Goal: Information Seeking & Learning: Learn about a topic

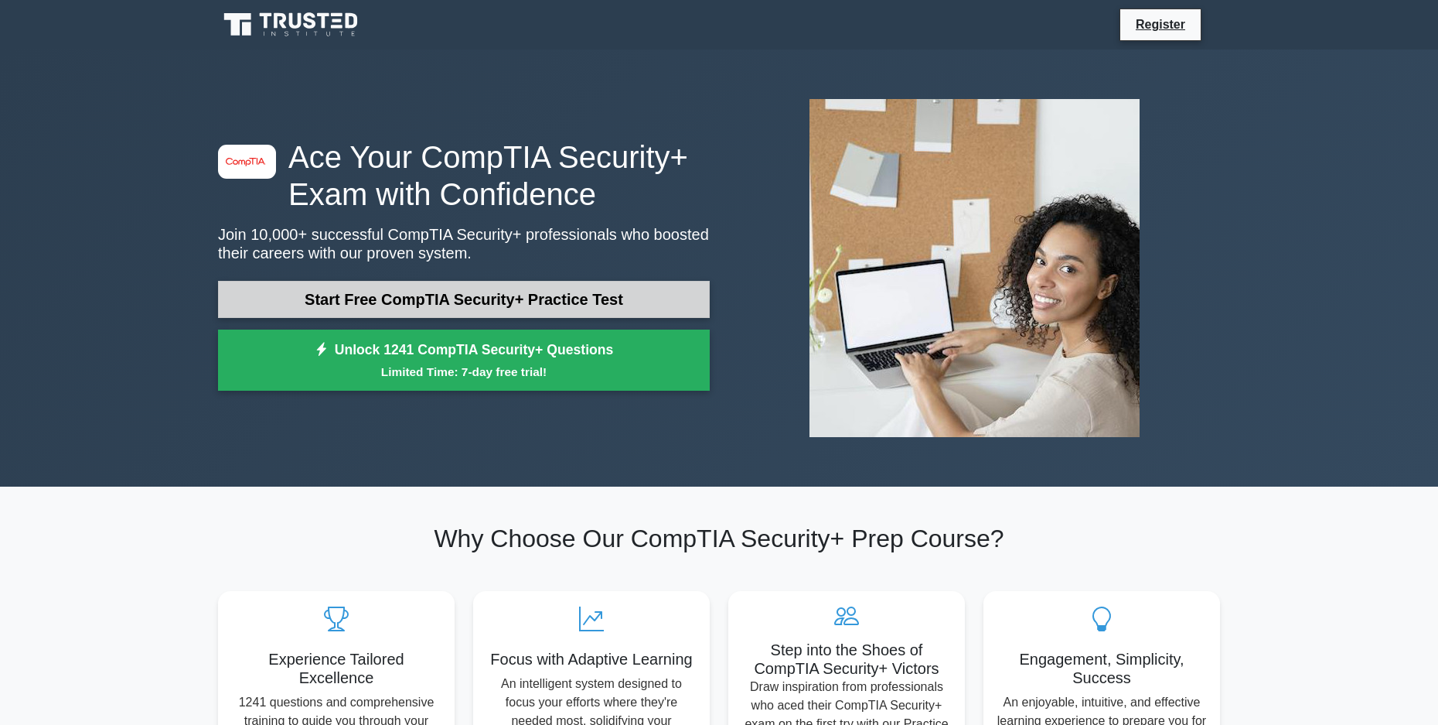
click at [465, 302] on link "Start Free CompTIA Security+ Practice Test" at bounding box center [464, 299] width 492 height 37
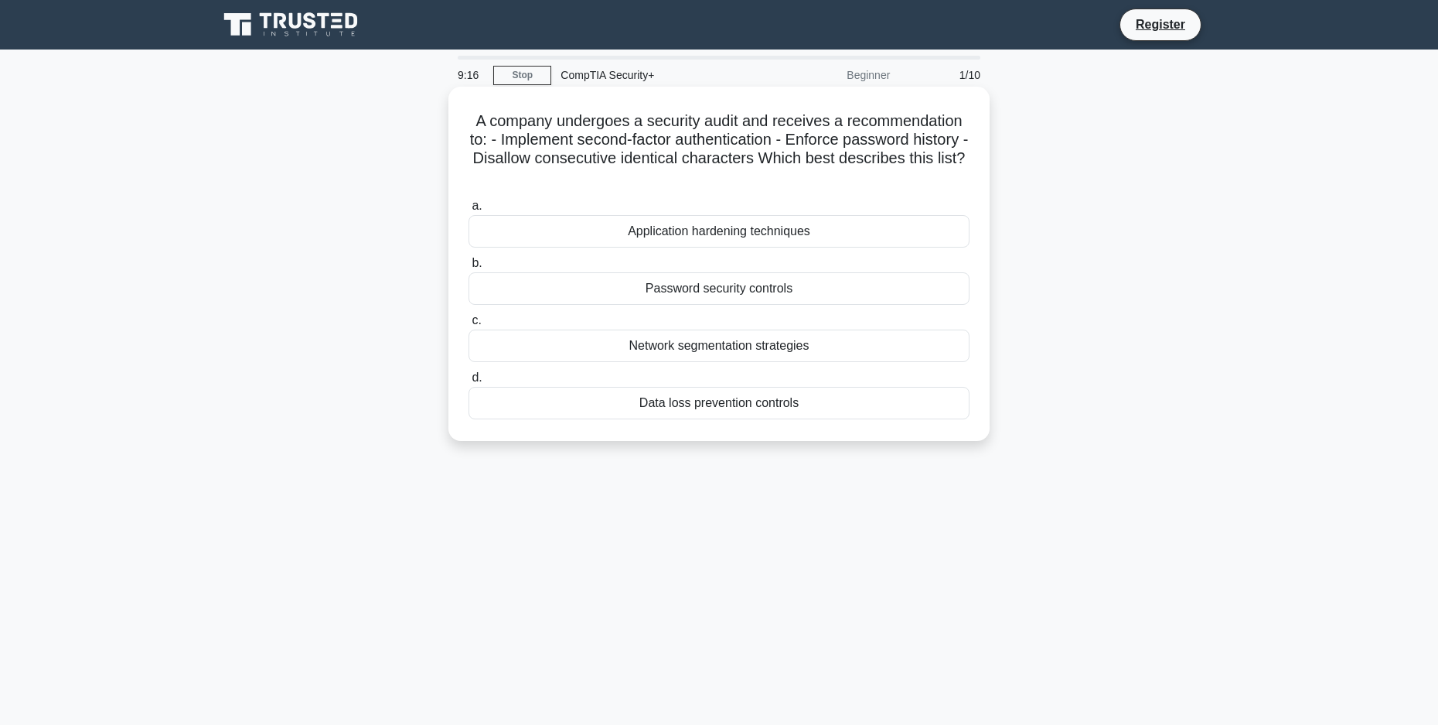
click at [704, 292] on div "Password security controls" at bounding box center [719, 288] width 501 height 32
click at [469, 268] on input "b. Password security controls" at bounding box center [469, 263] width 0 height 10
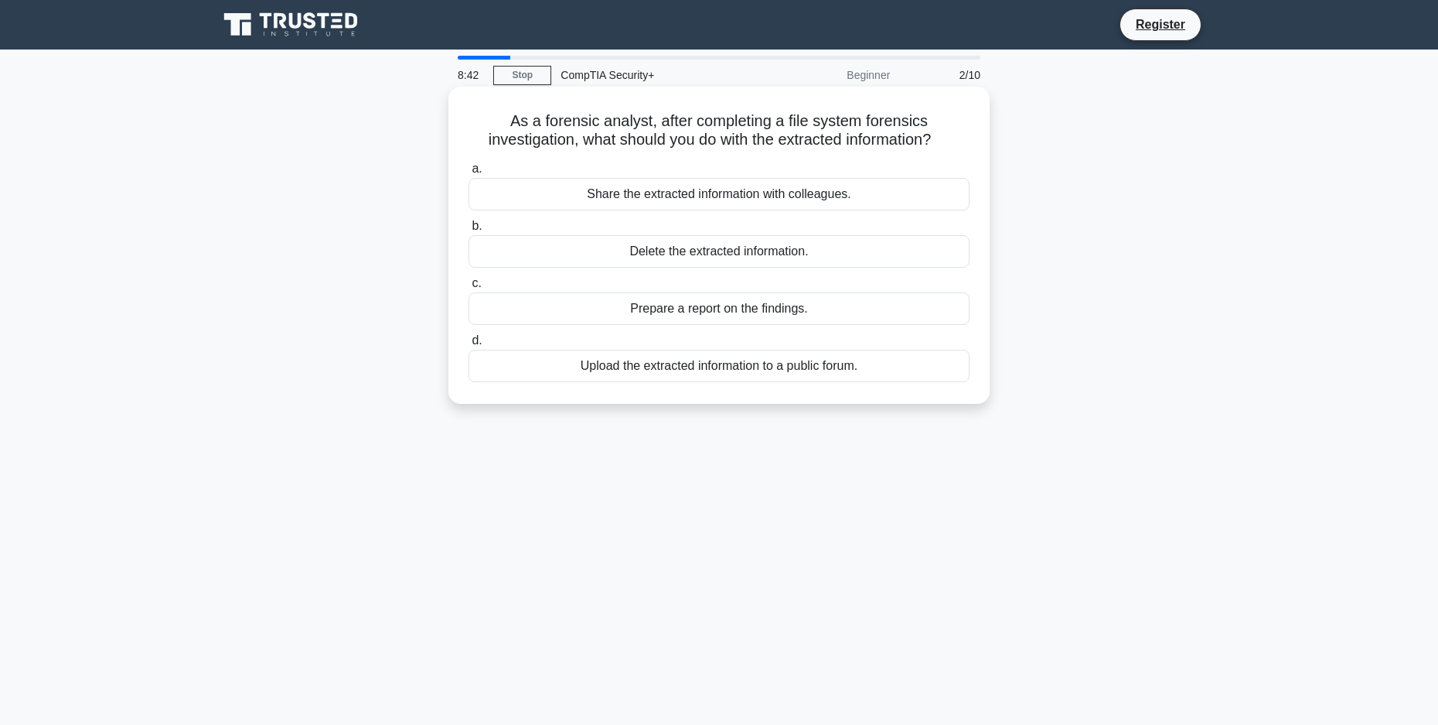
click at [687, 313] on div "Prepare a report on the findings." at bounding box center [719, 308] width 501 height 32
click at [469, 288] on input "c. Prepare a report on the findings." at bounding box center [469, 283] width 0 height 10
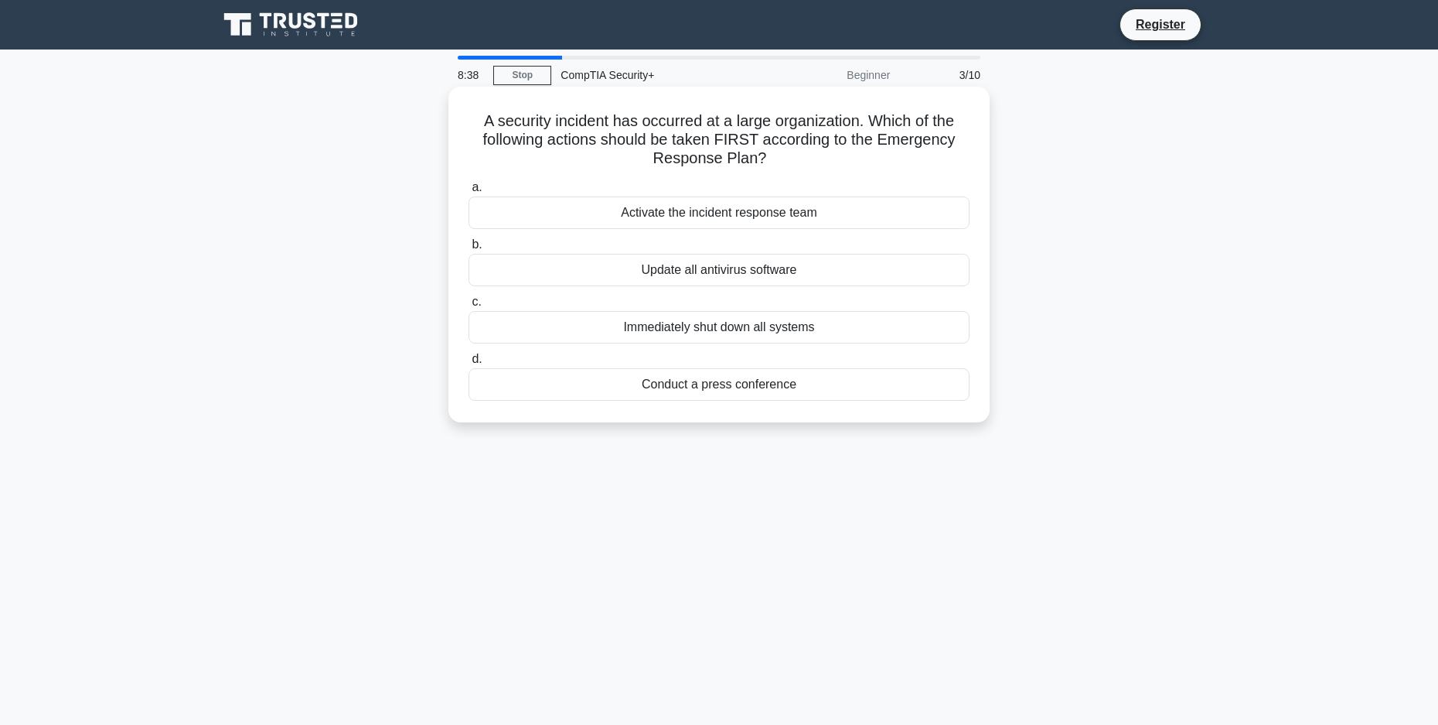
click at [749, 217] on div "Activate the incident response team" at bounding box center [719, 212] width 501 height 32
click at [469, 193] on input "a. Activate the incident response team" at bounding box center [469, 187] width 0 height 10
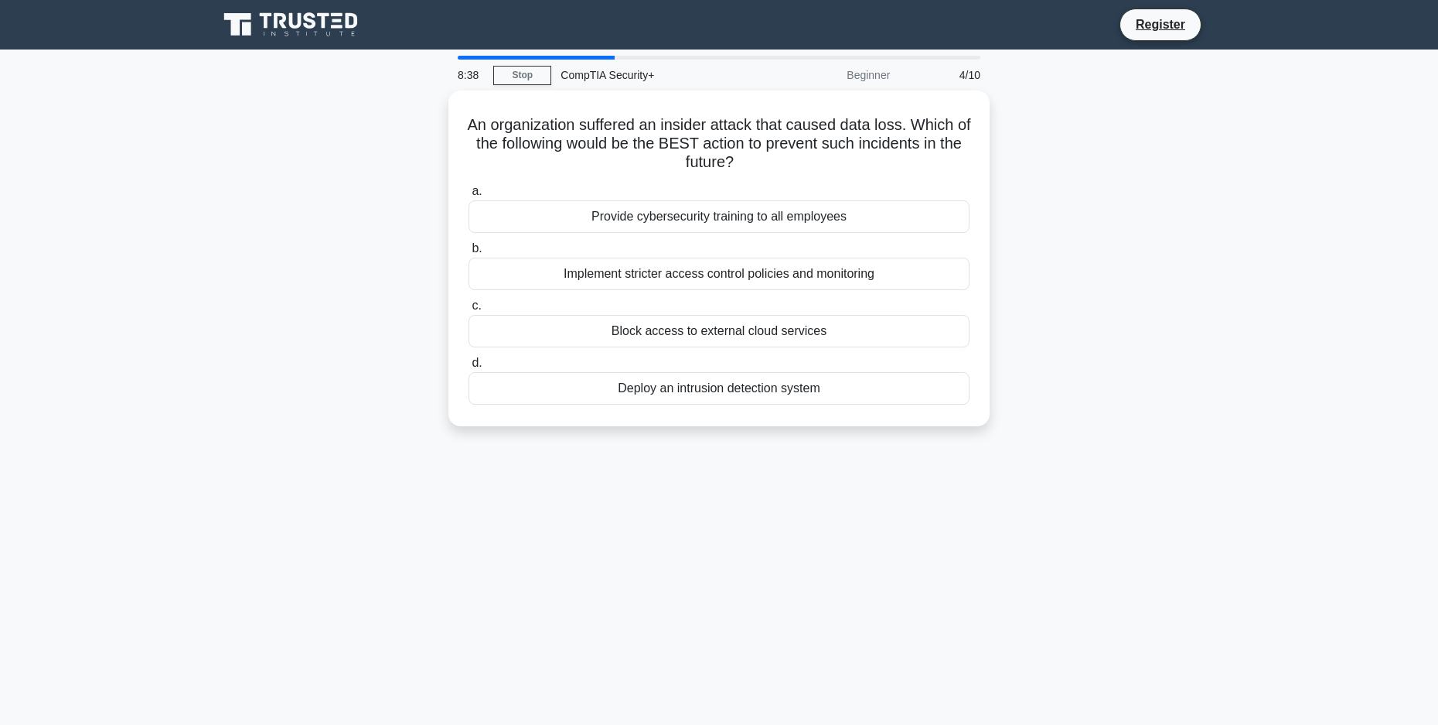
click at [749, 217] on div "Provide cybersecurity training to all employees" at bounding box center [719, 216] width 501 height 32
click at [469, 196] on input "a. Provide cybersecurity training to all employees" at bounding box center [469, 191] width 0 height 10
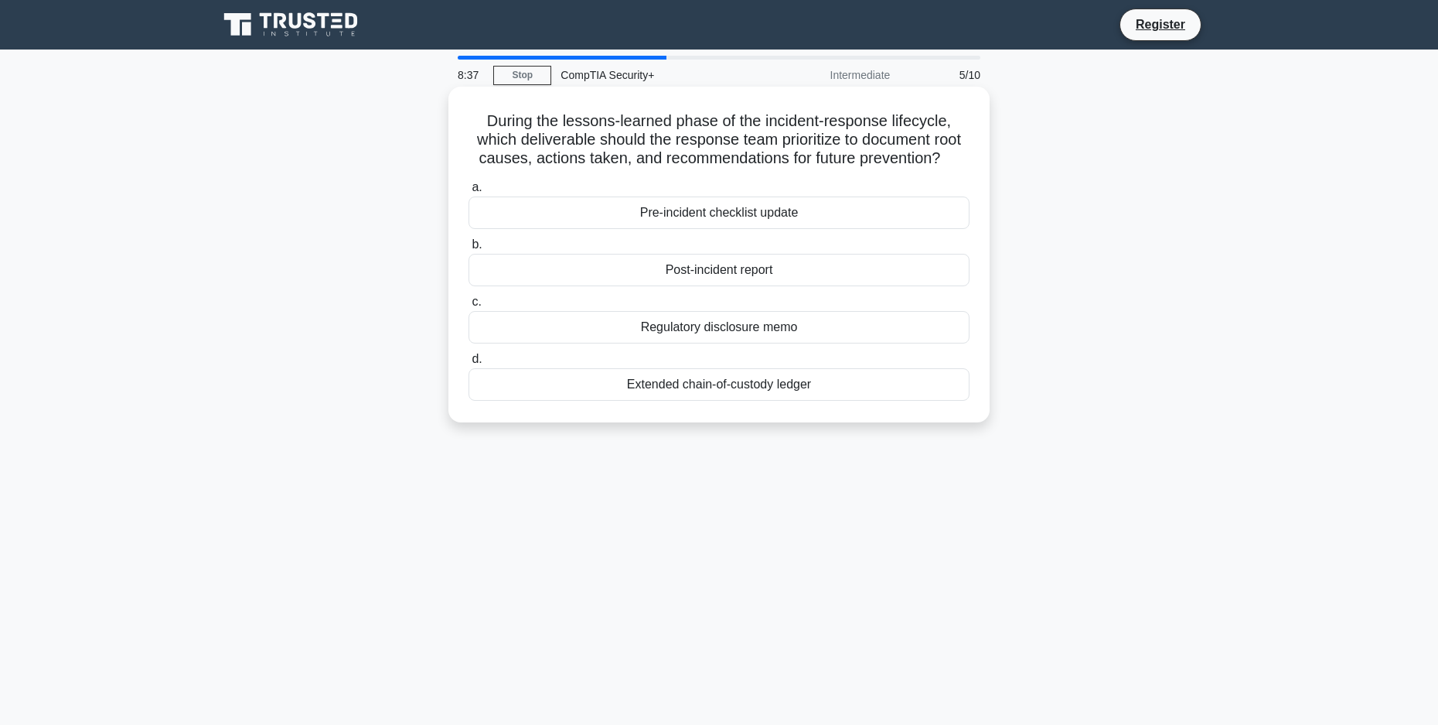
click at [748, 217] on div "Pre-incident checklist update" at bounding box center [719, 212] width 501 height 32
click at [469, 193] on input "a. Pre-incident checklist update" at bounding box center [469, 187] width 0 height 10
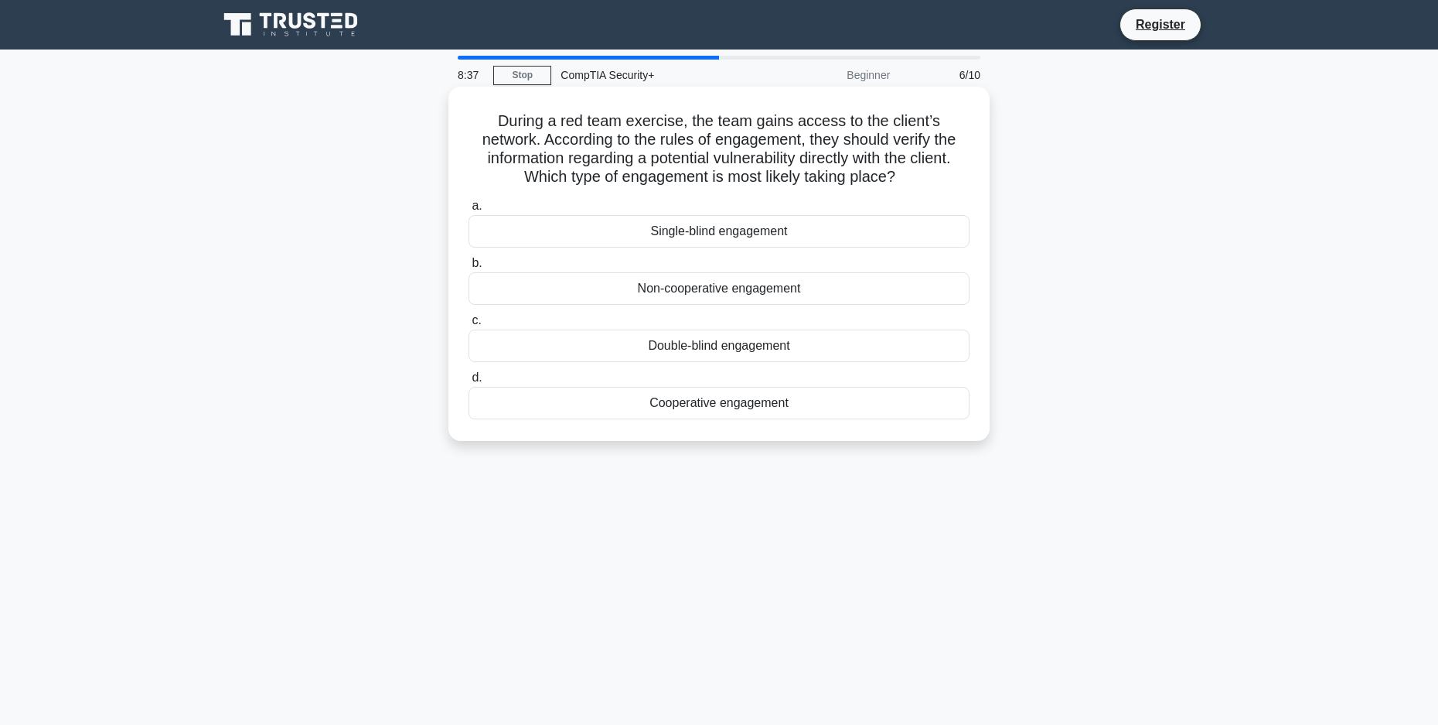
click at [738, 209] on label "a. Single-blind engagement" at bounding box center [719, 221] width 501 height 51
click at [469, 209] on input "a. Single-blind engagement" at bounding box center [469, 206] width 0 height 10
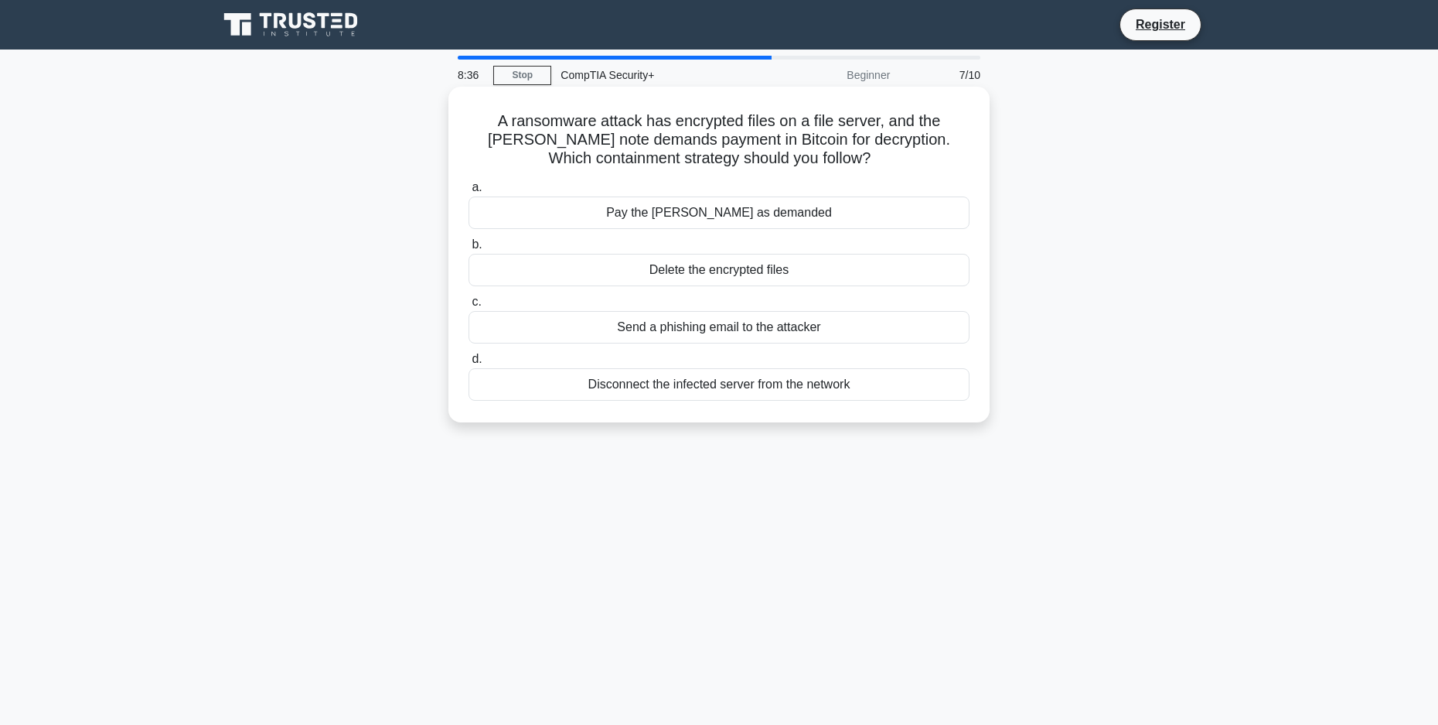
click at [735, 225] on div "Pay the ransom as demanded" at bounding box center [719, 212] width 501 height 32
click at [469, 193] on input "a. Pay the ransom as demanded" at bounding box center [469, 187] width 0 height 10
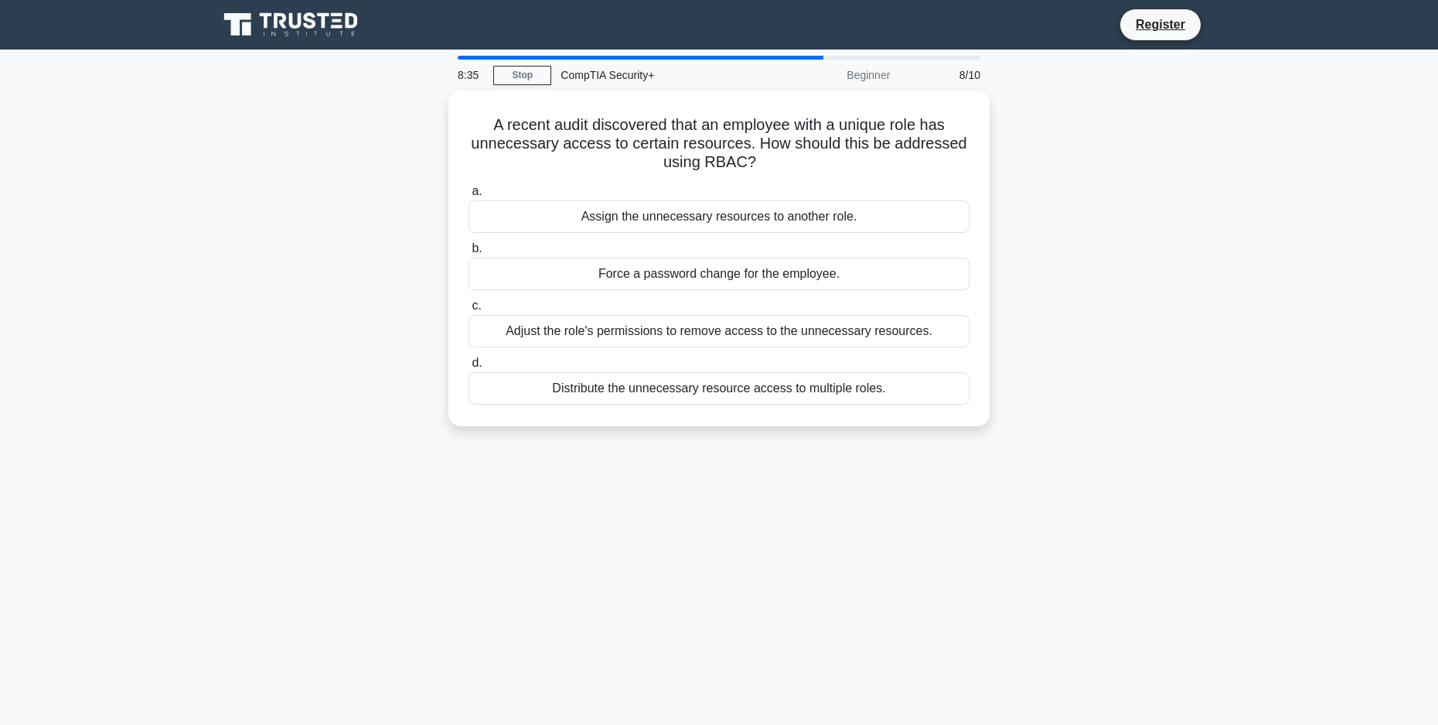
click at [725, 219] on div "Assign the unnecessary resources to another role." at bounding box center [719, 216] width 501 height 32
click at [469, 196] on input "a. Assign the unnecessary resources to another role." at bounding box center [469, 191] width 0 height 10
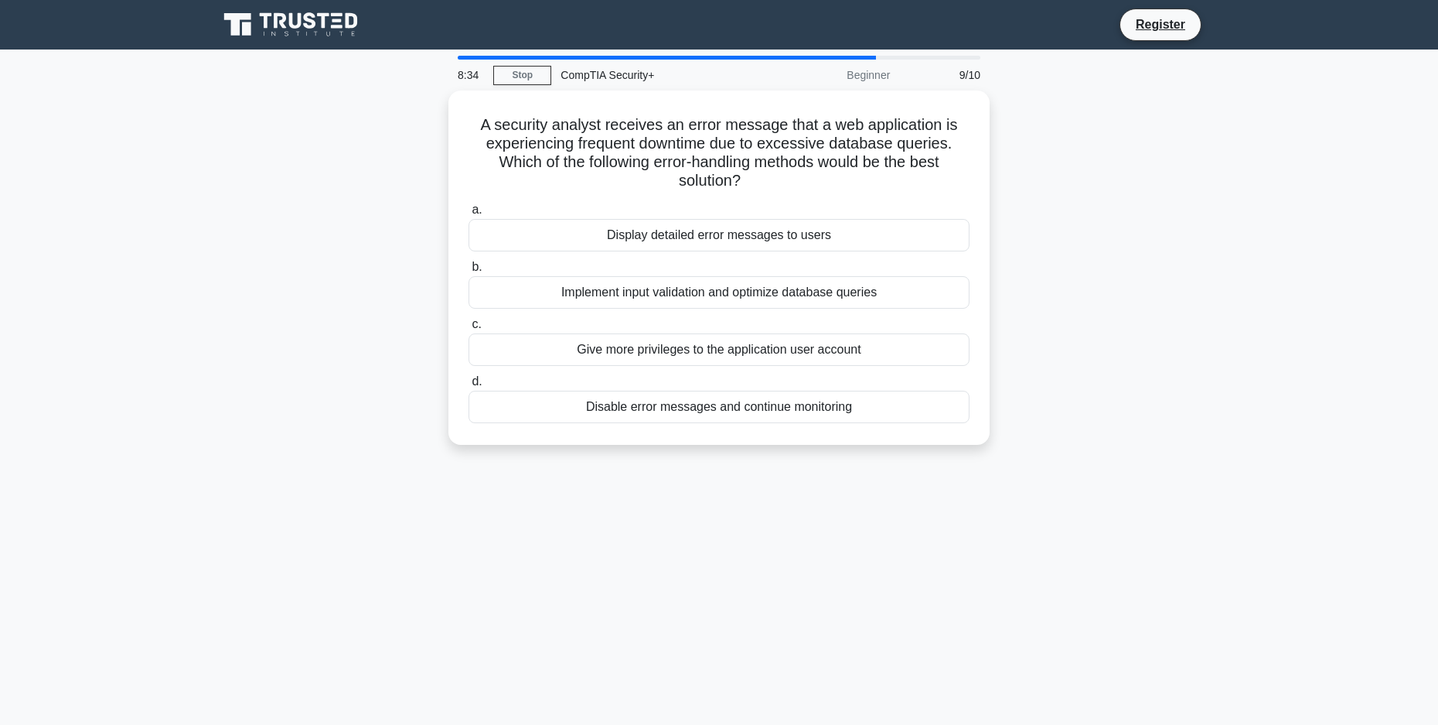
click at [725, 219] on div "Display detailed error messages to users" at bounding box center [719, 235] width 501 height 32
click at [469, 215] on input "a. Display detailed error messages to users" at bounding box center [469, 210] width 0 height 10
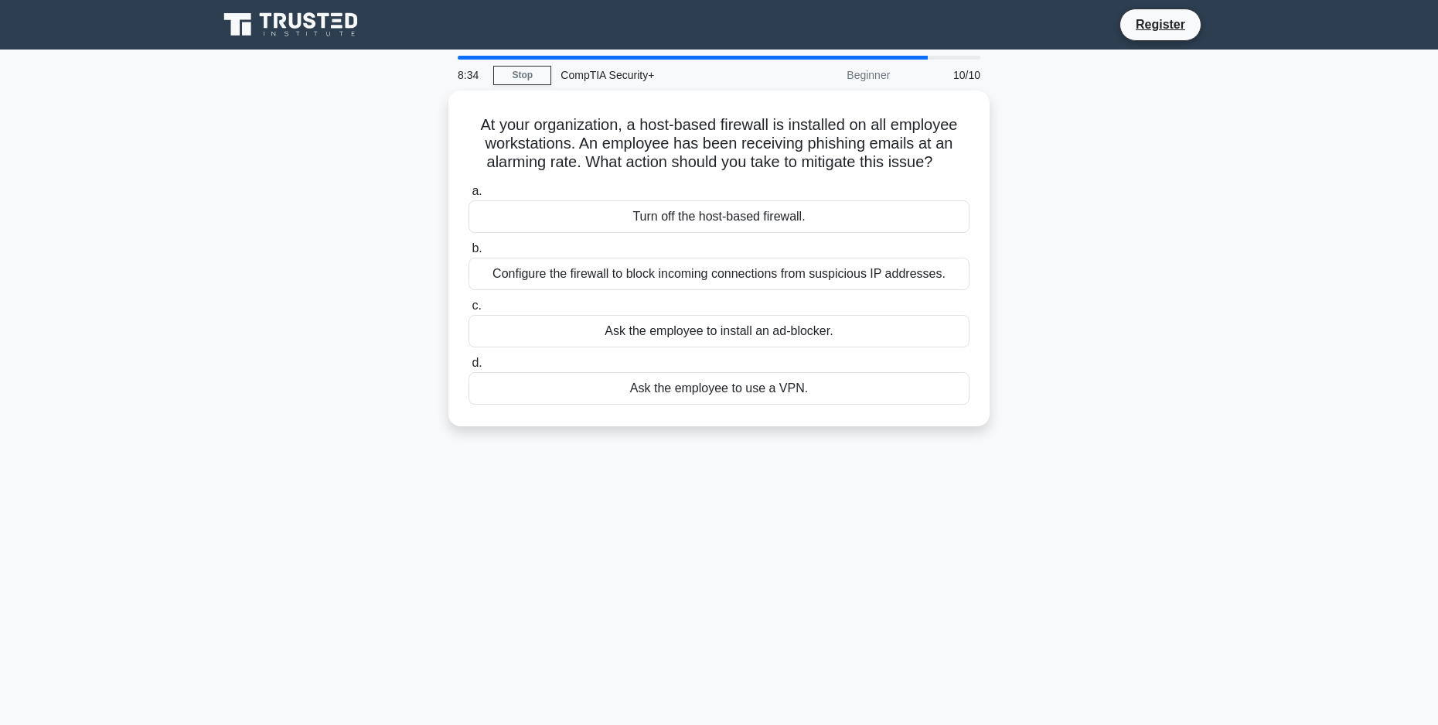
click at [725, 219] on div "Turn off the host-based firewall." at bounding box center [719, 216] width 501 height 32
click at [469, 196] on input "a. Turn off the host-based firewall." at bounding box center [469, 191] width 0 height 10
